Goal: Task Accomplishment & Management: Manage account settings

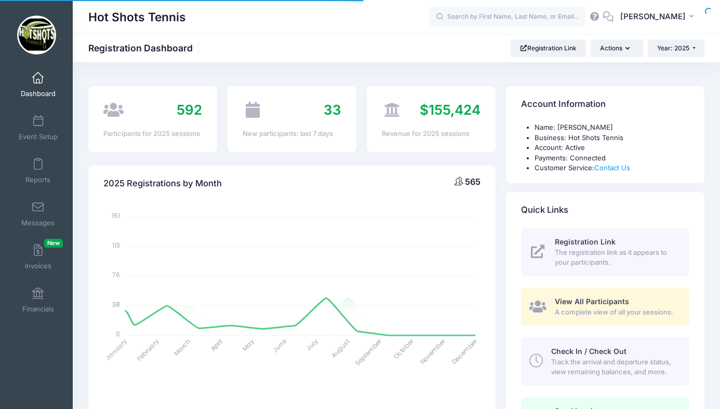
select select
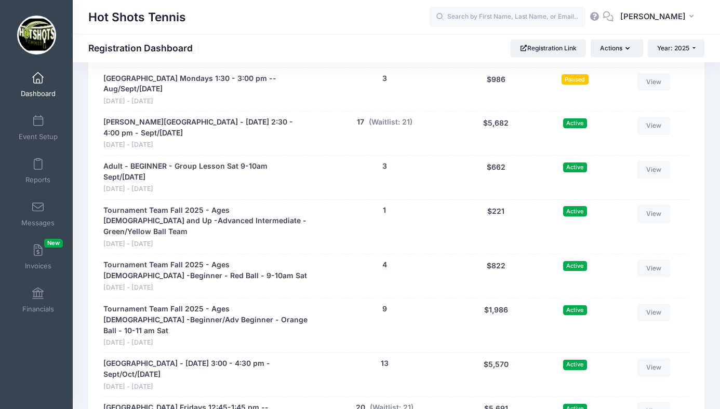
scroll to position [2368, 0]
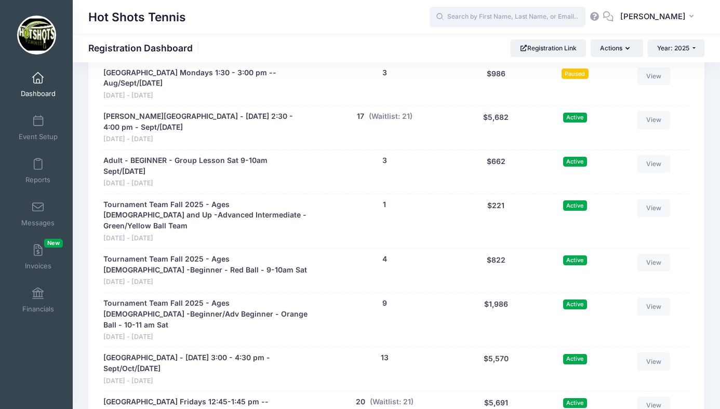
click at [507, 17] on input "text" at bounding box center [507, 17] width 156 height 21
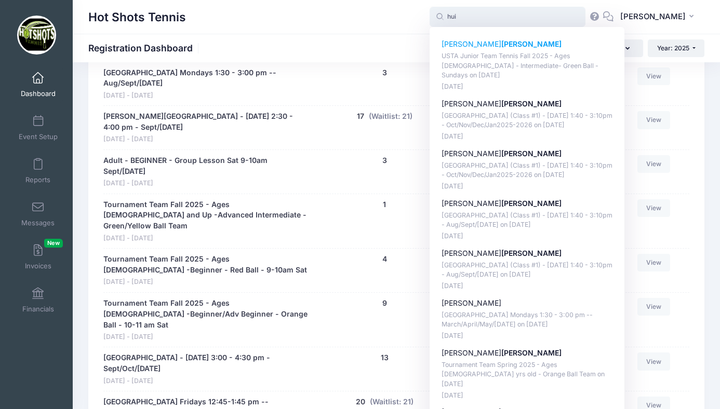
click at [501, 43] on strong "[PERSON_NAME]" at bounding box center [531, 43] width 60 height 9
type input "[PERSON_NAME] (USTA Junior Team Tennis Fall 2025 - Ages [DEMOGRAPHIC_DATA] - In…"
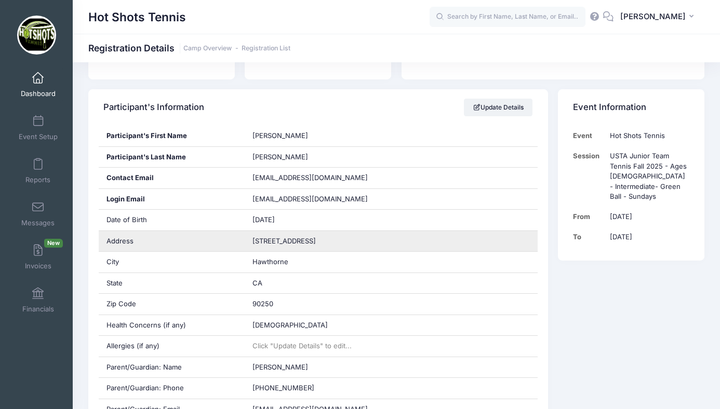
scroll to position [175, 0]
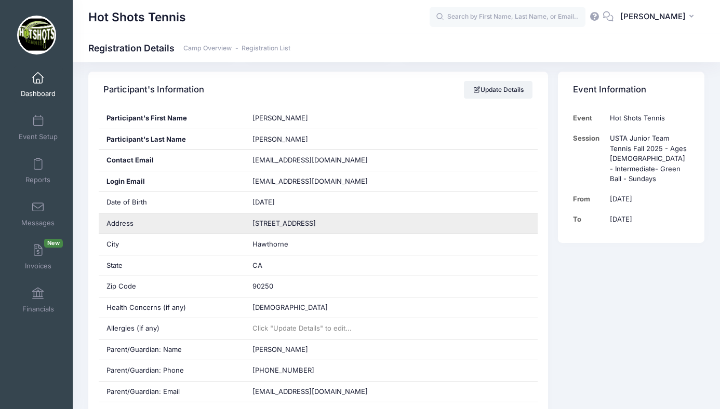
drag, startPoint x: 252, startPoint y: 222, endPoint x: 341, endPoint y: 223, distance: 88.8
click at [341, 223] on div "[STREET_ADDRESS]" at bounding box center [391, 223] width 293 height 21
copy span "[STREET_ADDRESS]"
